Goal: Information Seeking & Learning: Check status

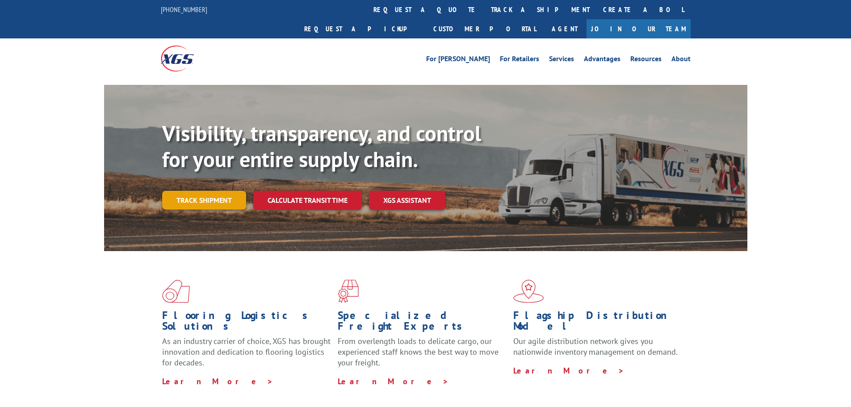
click at [203, 191] on link "Track shipment" at bounding box center [204, 200] width 84 height 19
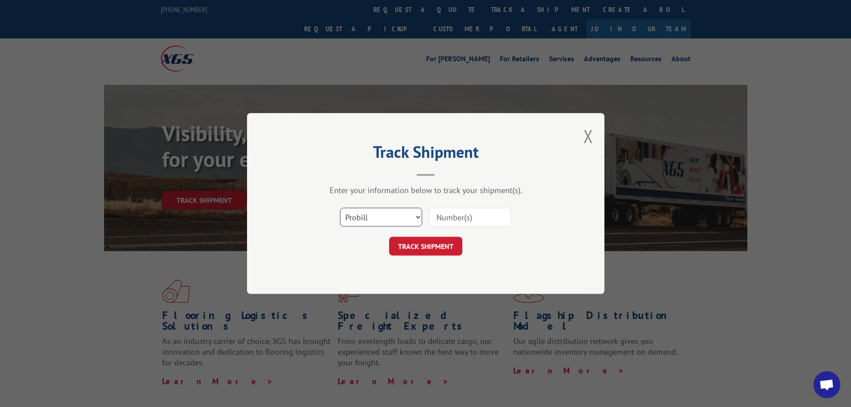
click at [374, 220] on select "Select category... Probill BOL PO" at bounding box center [381, 217] width 82 height 19
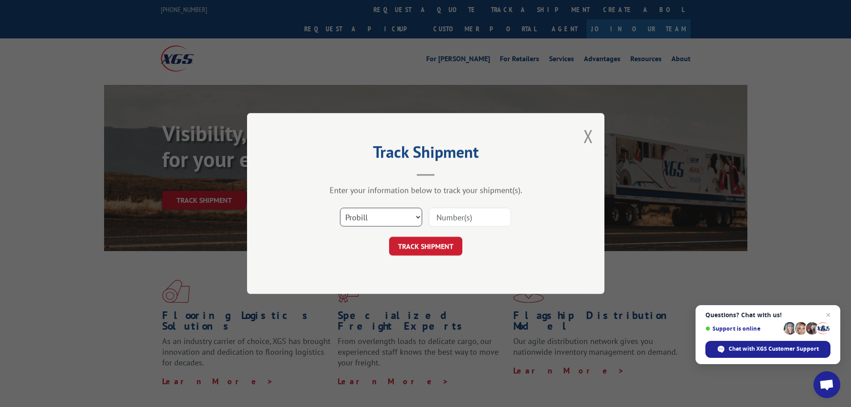
select select "bol"
click at [340, 208] on select "Select category... Probill BOL PO" at bounding box center [381, 217] width 82 height 19
click at [454, 216] on input at bounding box center [470, 217] width 82 height 19
paste input "7041405"
type input "7041405"
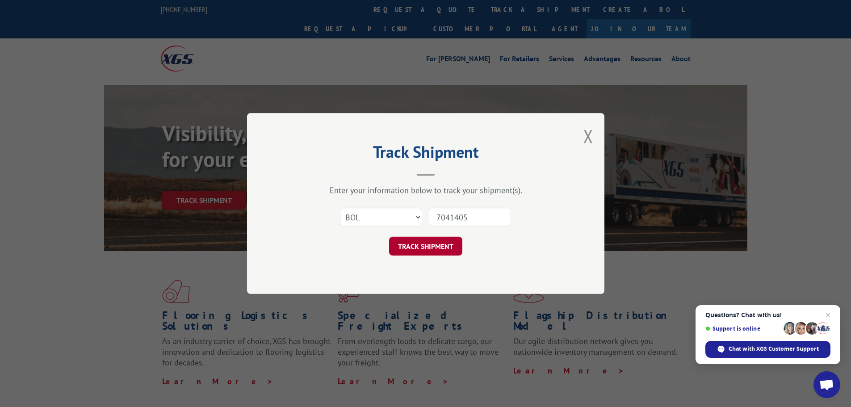
click at [418, 246] on button "TRACK SHIPMENT" at bounding box center [425, 246] width 73 height 19
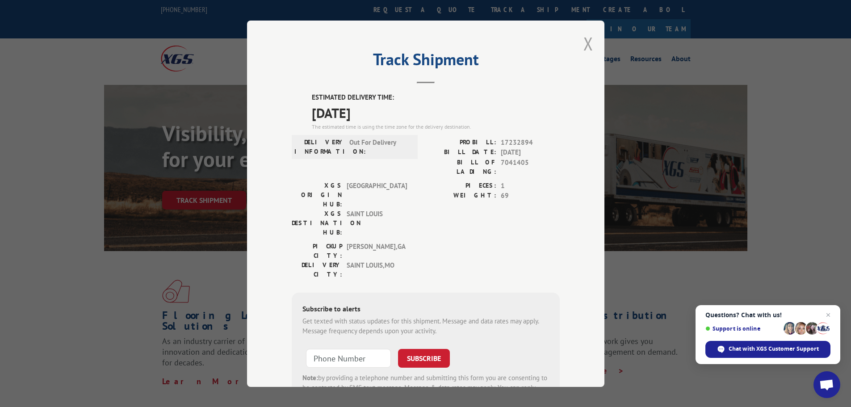
click at [583, 45] on button "Close modal" at bounding box center [588, 44] width 10 height 24
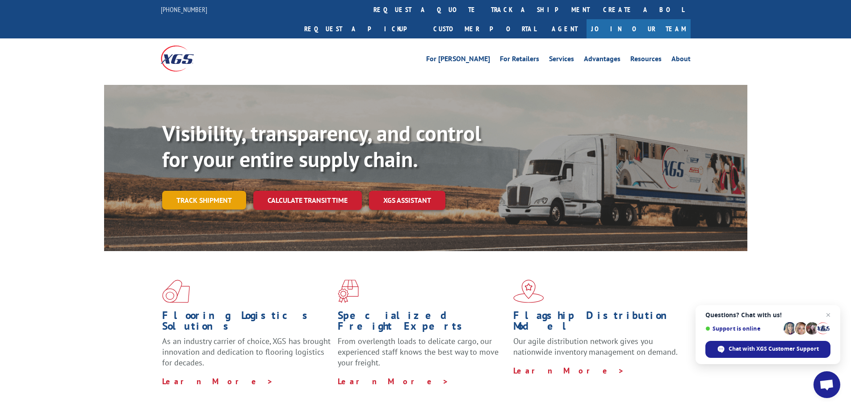
click at [218, 191] on link "Track shipment" at bounding box center [204, 200] width 84 height 19
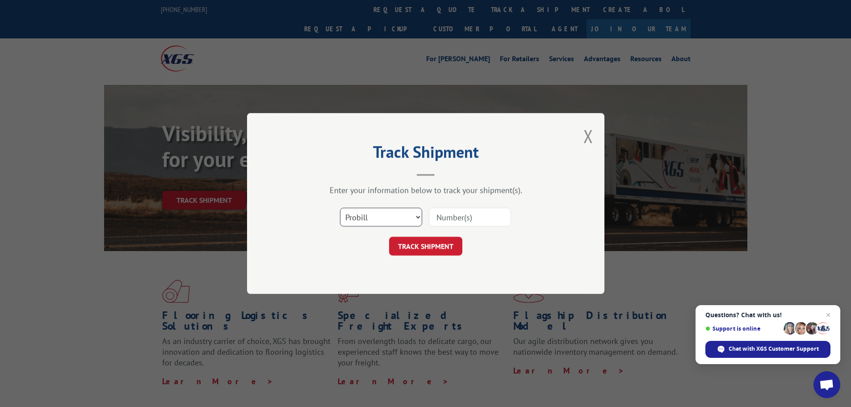
click at [387, 220] on select "Select category... Probill BOL PO" at bounding box center [381, 217] width 82 height 19
select select "bol"
click at [340, 208] on select "Select category... Probill BOL PO" at bounding box center [381, 217] width 82 height 19
click at [469, 218] on input at bounding box center [470, 217] width 82 height 19
paste input "7041404"
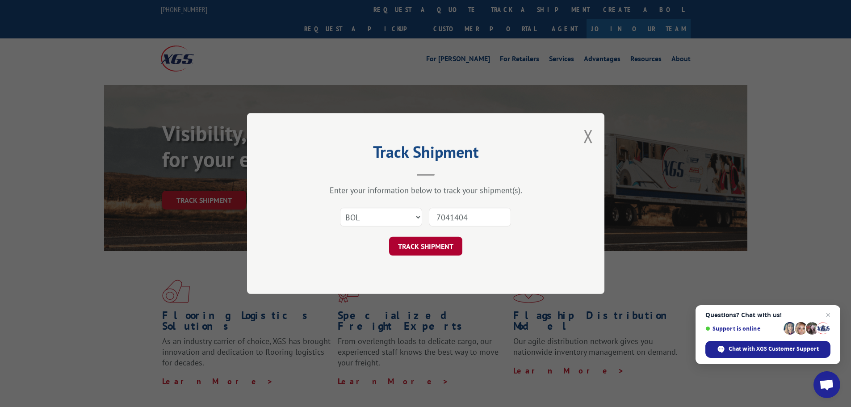
type input "7041404"
click at [424, 248] on button "TRACK SHIPMENT" at bounding box center [425, 246] width 73 height 19
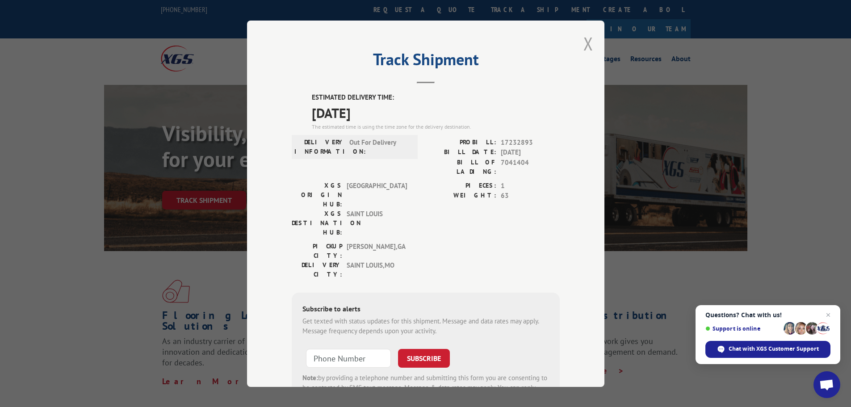
click at [585, 42] on button "Close modal" at bounding box center [588, 44] width 10 height 24
